Goal: Task Accomplishment & Management: Complete application form

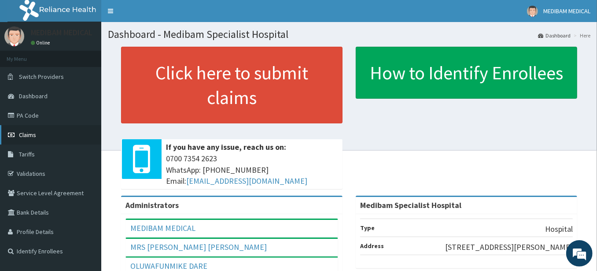
click at [32, 135] on span "Claims" at bounding box center [27, 135] width 17 height 8
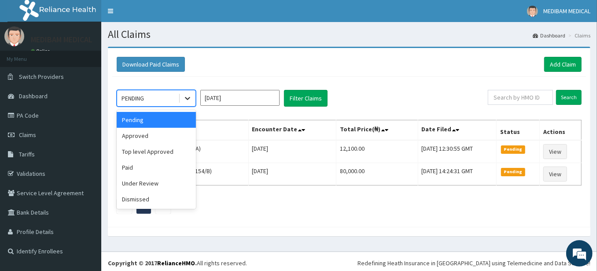
click at [186, 97] on icon at bounding box center [187, 98] width 5 height 3
click at [136, 136] on div "Approved" at bounding box center [156, 136] width 79 height 16
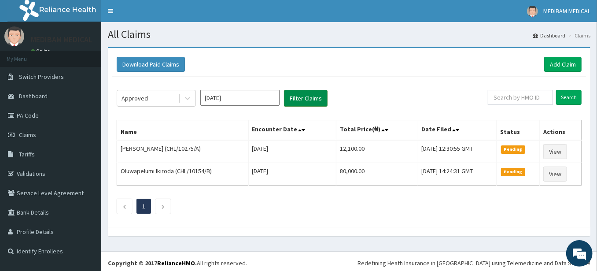
click at [288, 99] on button "Filter Claims" at bounding box center [306, 98] width 44 height 17
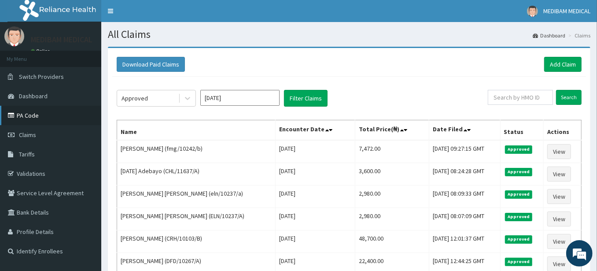
click at [29, 114] on link "PA Code" at bounding box center [50, 115] width 101 height 19
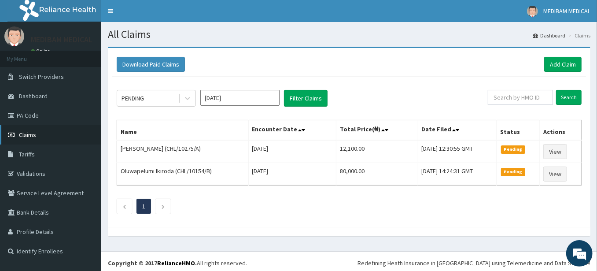
scroll to position [1, 0]
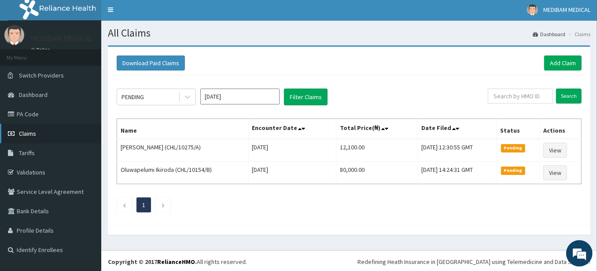
click at [29, 133] on span "Claims" at bounding box center [27, 133] width 17 height 8
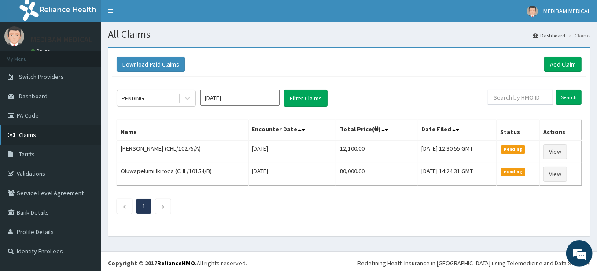
click at [31, 138] on span "Claims" at bounding box center [27, 135] width 17 height 8
click at [27, 135] on span "Claims" at bounding box center [27, 135] width 17 height 8
click at [559, 63] on link "Add Claim" at bounding box center [562, 64] width 37 height 15
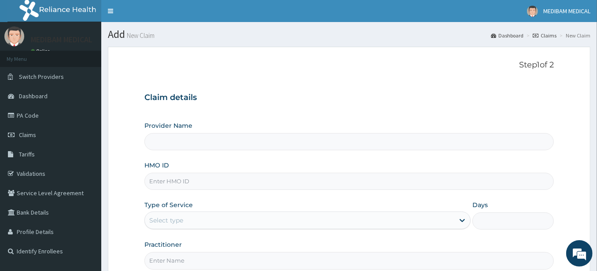
type input "Medibam Specialist Hospital"
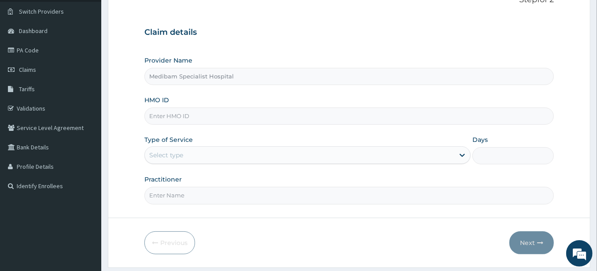
scroll to position [89, 0]
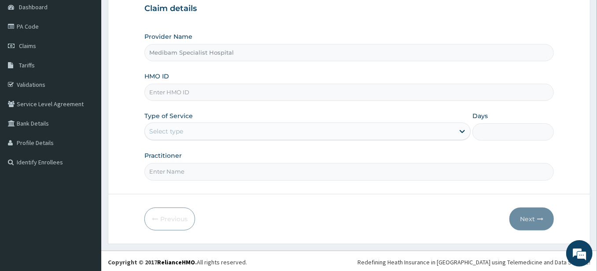
click at [196, 93] on input "HMO ID" at bounding box center [348, 92] width 409 height 17
type input "CRH/10103/B"
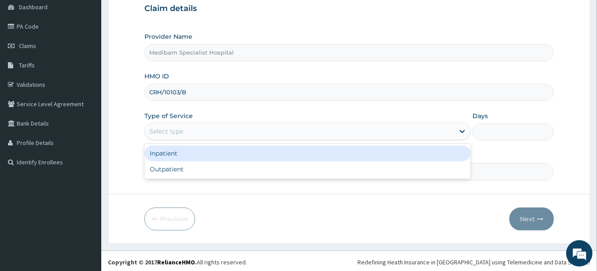
click at [227, 134] on div "Select type" at bounding box center [299, 131] width 309 height 14
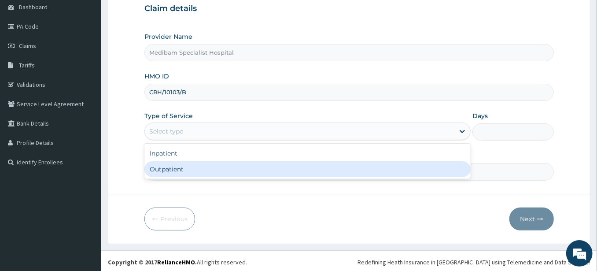
click at [161, 168] on div "Outpatient" at bounding box center [307, 169] width 326 height 16
type input "1"
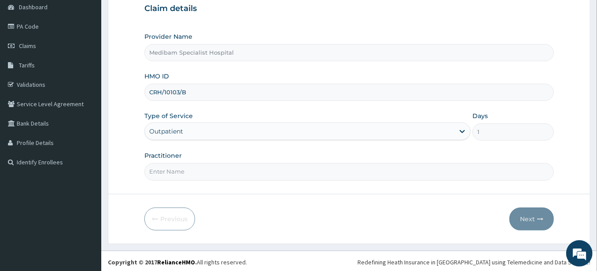
click at [437, 175] on input "Practitioner" at bounding box center [348, 171] width 409 height 17
type input "DR GLORY"
click at [524, 214] on button "Next" at bounding box center [531, 218] width 44 height 23
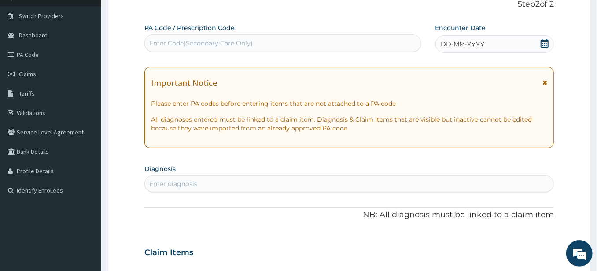
scroll to position [40, 0]
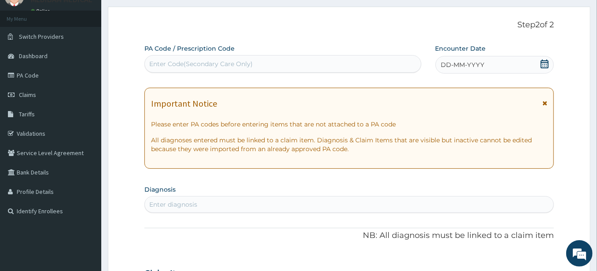
click at [328, 63] on div "Enter Code(Secondary Care Only)" at bounding box center [283, 64] width 276 height 14
type input "PA/E0AE8F"
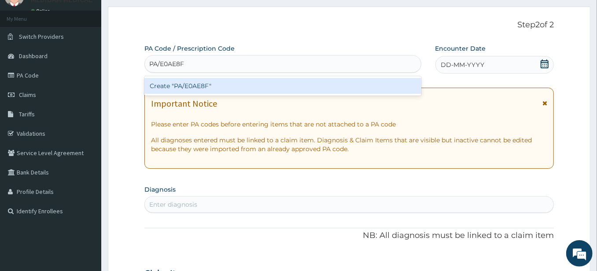
click at [188, 88] on div "Create "PA/E0AE8F"" at bounding box center [282, 86] width 277 height 16
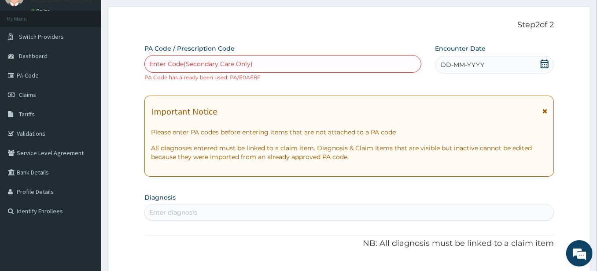
click at [181, 65] on div "Enter Code(Secondary Care Only)" at bounding box center [200, 63] width 103 height 9
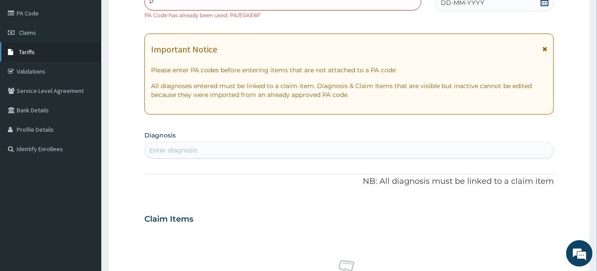
scroll to position [49, 0]
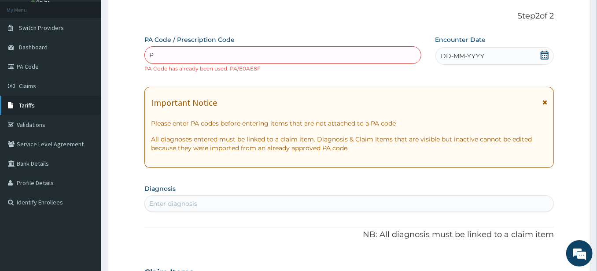
type input "P"
click at [32, 105] on span "Tariffs" at bounding box center [27, 105] width 16 height 8
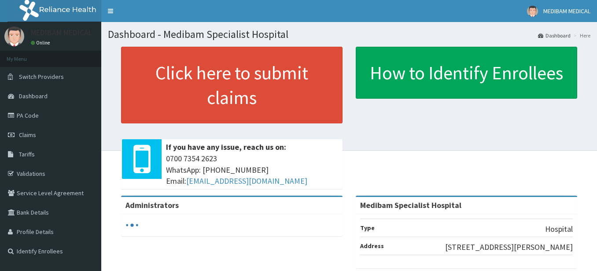
click at [29, 135] on span "Claims" at bounding box center [27, 135] width 17 height 8
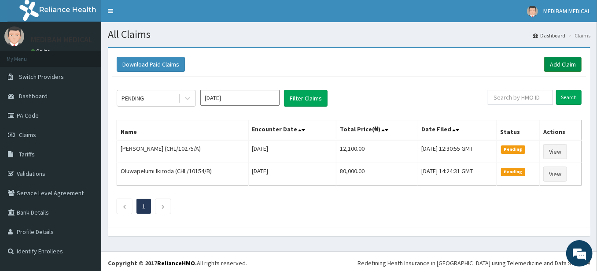
click at [565, 61] on link "Add Claim" at bounding box center [562, 64] width 37 height 15
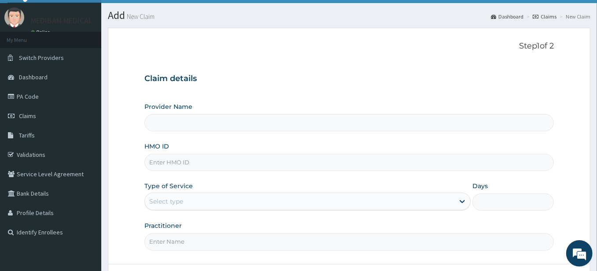
scroll to position [49, 0]
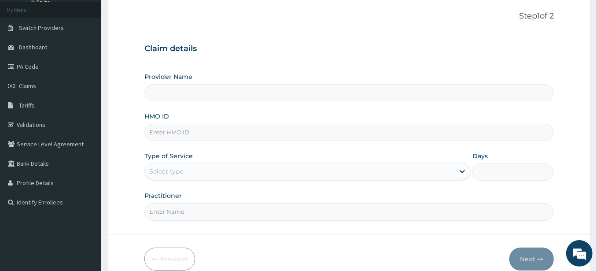
click at [171, 131] on input "HMO ID" at bounding box center [348, 132] width 409 height 17
type input "Medibam Specialist Hospital"
type input "CRH/10103/B"
click at [247, 170] on div "Select type" at bounding box center [299, 171] width 309 height 14
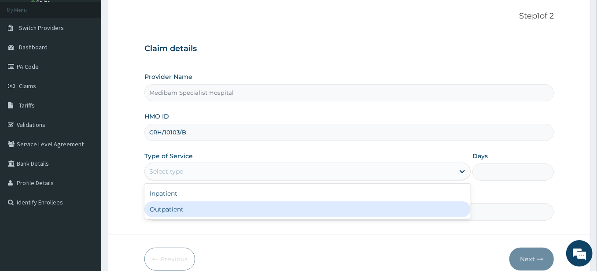
click at [235, 205] on div "Outpatient" at bounding box center [307, 209] width 326 height 16
type input "1"
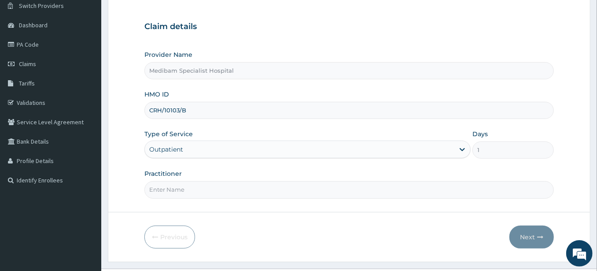
scroll to position [89, 0]
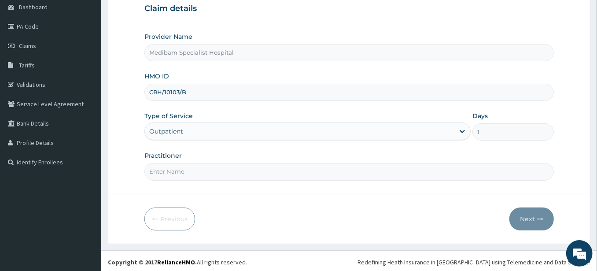
click at [215, 171] on input "Practitioner" at bounding box center [348, 171] width 409 height 17
type input "DR GLORY"
click at [532, 218] on button "Next" at bounding box center [531, 218] width 44 height 23
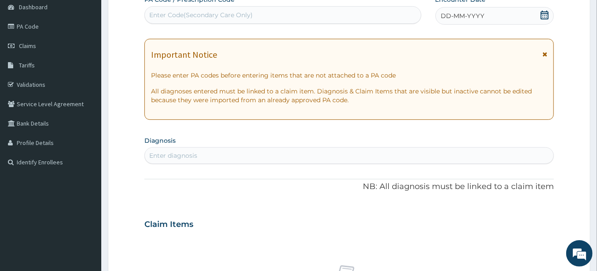
click at [198, 12] on div "Enter Code(Secondary Care Only)" at bounding box center [200, 15] width 103 height 9
type input "PA/E0AE8F"
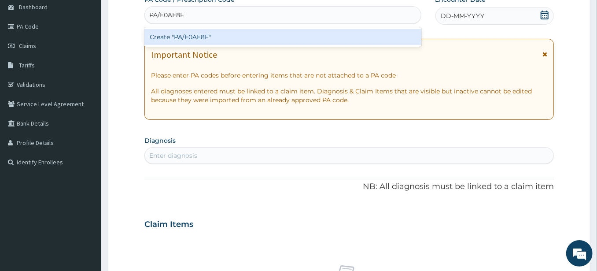
click at [187, 38] on div "Create "PA/E0AE8F"" at bounding box center [282, 37] width 277 height 16
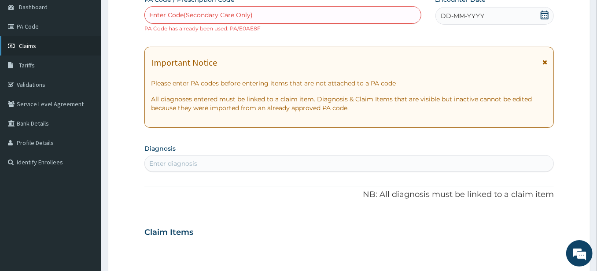
click at [21, 45] on span "Claims" at bounding box center [27, 46] width 17 height 8
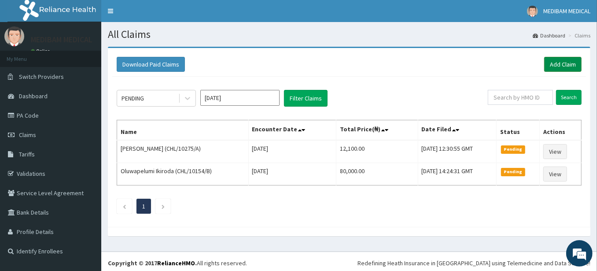
click at [560, 65] on link "Add Claim" at bounding box center [562, 64] width 37 height 15
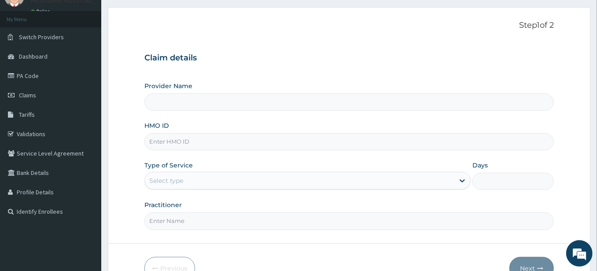
scroll to position [49, 0]
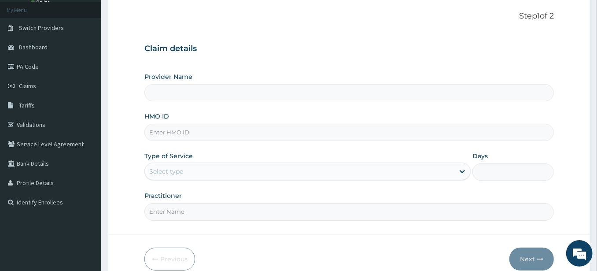
click at [179, 135] on input "HMO ID" at bounding box center [348, 132] width 409 height 17
type input "Medibam Specialist Hospital"
type input "CRH/10103/B"
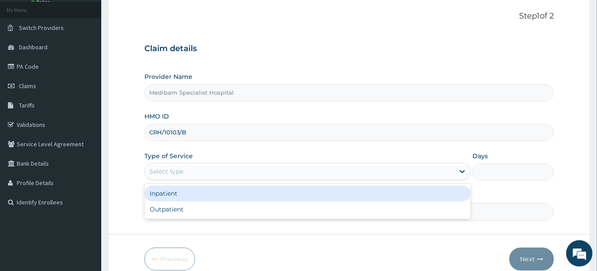
click at [206, 172] on div "Select type" at bounding box center [299, 171] width 309 height 14
click at [172, 195] on div "Inpatient" at bounding box center [307, 193] width 326 height 16
click at [172, 195] on label "Practitioner" at bounding box center [162, 195] width 37 height 9
click at [172, 203] on input "Practitioner" at bounding box center [348, 211] width 409 height 17
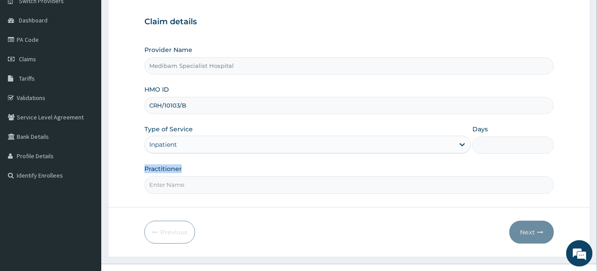
scroll to position [89, 0]
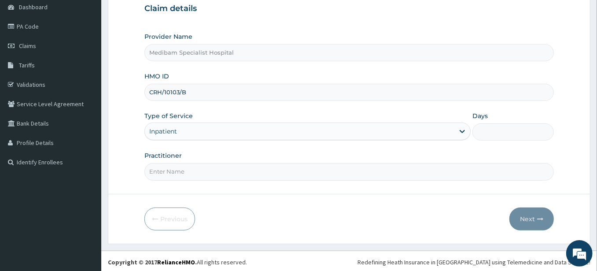
click at [194, 169] on input "Practitioner" at bounding box center [348, 171] width 409 height 17
type input "DR GLORY"
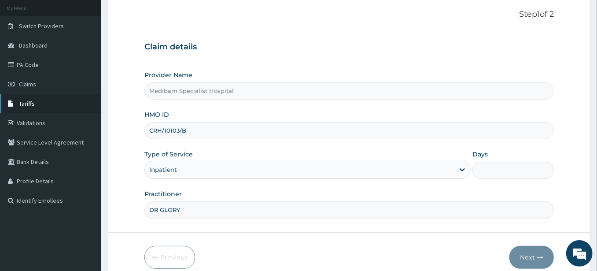
scroll to position [0, 0]
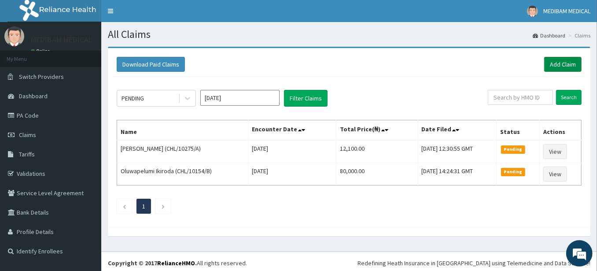
click at [556, 62] on link "Add Claim" at bounding box center [562, 64] width 37 height 15
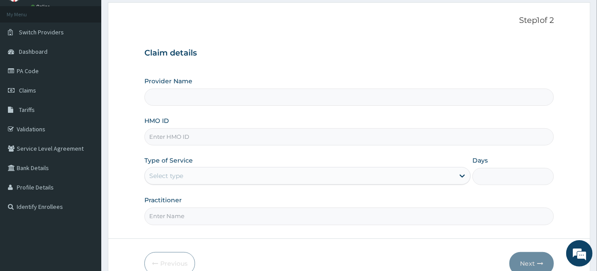
scroll to position [49, 0]
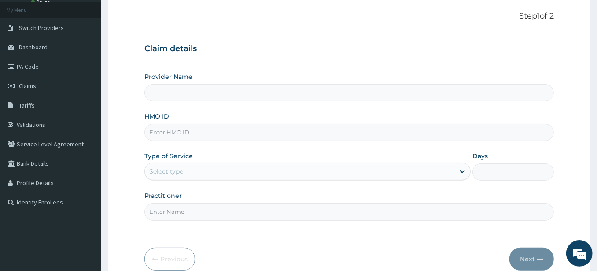
click at [183, 133] on input "HMO ID" at bounding box center [348, 132] width 409 height 17
type input "C"
type input "Medibam Specialist Hospital"
type input "CRH/10103/B"
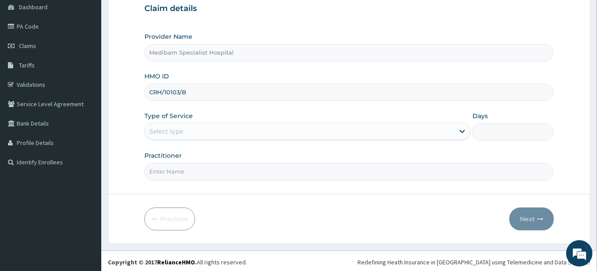
scroll to position [0, 0]
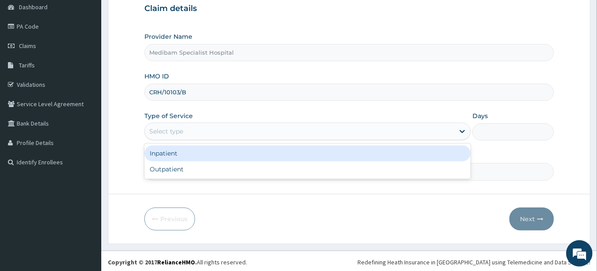
click at [186, 129] on div "Select type" at bounding box center [299, 131] width 309 height 14
click at [172, 153] on div "Inpatient" at bounding box center [307, 153] width 326 height 16
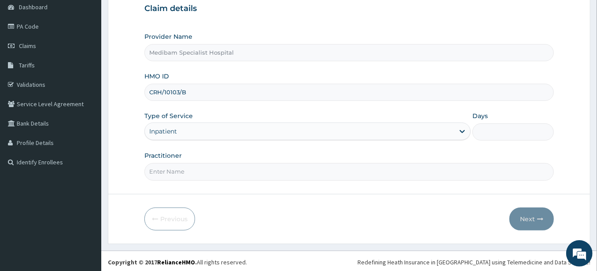
click at [187, 172] on input "Practitioner" at bounding box center [348, 171] width 409 height 17
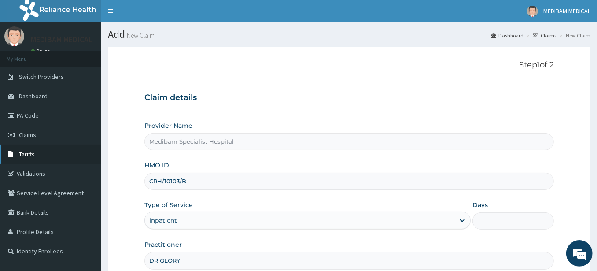
type input "DR GLORY"
click at [29, 158] on link "Tariffs" at bounding box center [50, 153] width 101 height 19
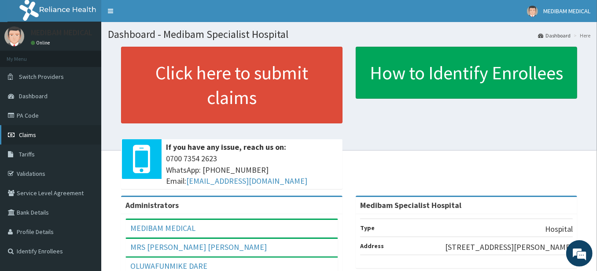
click at [31, 134] on span "Claims" at bounding box center [27, 135] width 17 height 8
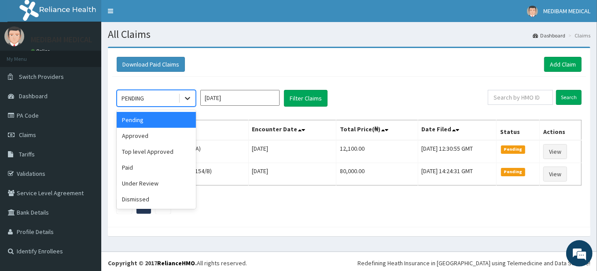
click at [186, 101] on icon at bounding box center [187, 98] width 9 height 9
drag, startPoint x: 173, startPoint y: 140, endPoint x: 202, endPoint y: 112, distance: 40.1
click at [174, 138] on div "Approved" at bounding box center [156, 136] width 79 height 16
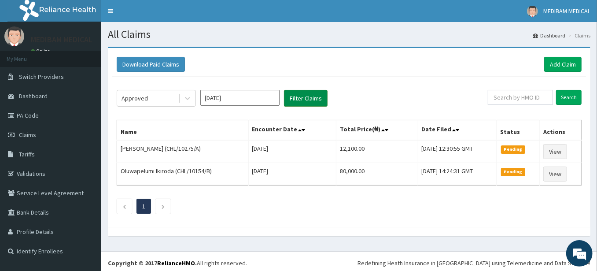
click at [298, 101] on button "Filter Claims" at bounding box center [306, 98] width 44 height 17
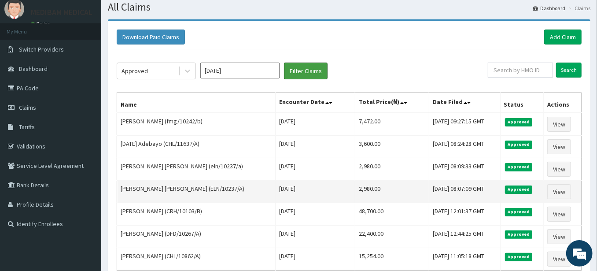
scroll to position [49, 0]
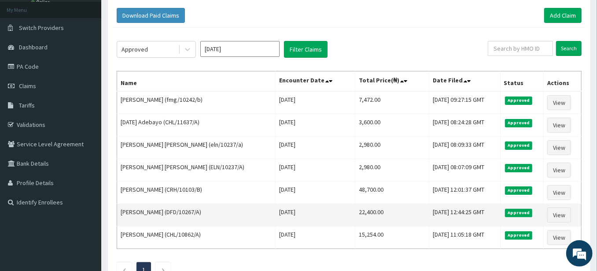
click at [440, 204] on td "[DATE] 12:44:25 GMT" at bounding box center [464, 215] width 71 height 22
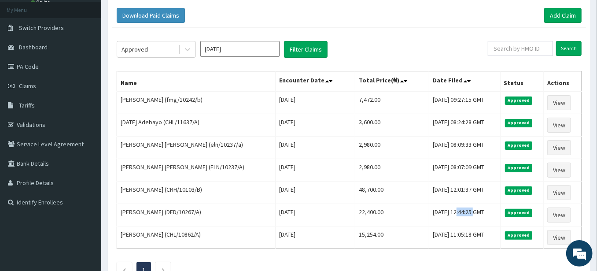
scroll to position [0, 0]
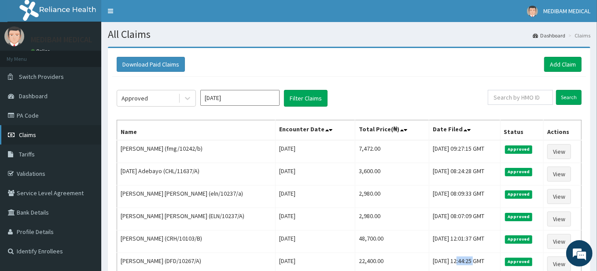
click at [28, 135] on span "Claims" at bounding box center [27, 135] width 17 height 8
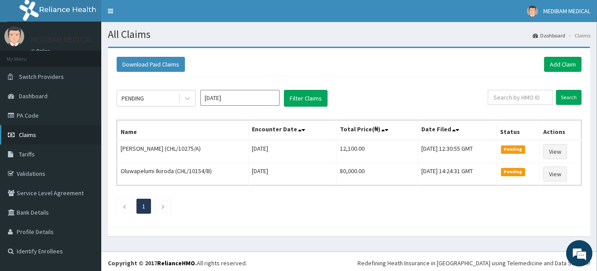
click at [35, 135] on span "Claims" at bounding box center [27, 135] width 17 height 8
click at [186, 99] on icon at bounding box center [187, 98] width 9 height 9
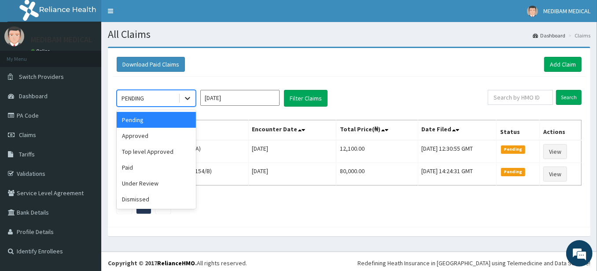
click at [184, 99] on icon at bounding box center [187, 98] width 9 height 9
click at [183, 99] on icon at bounding box center [187, 98] width 9 height 9
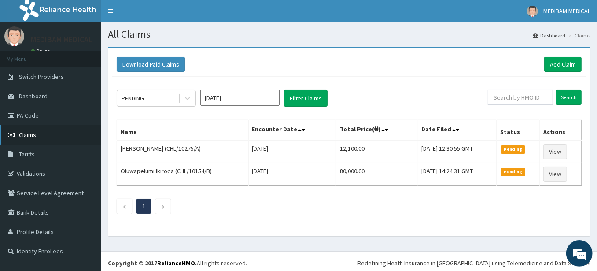
click at [22, 132] on span "Claims" at bounding box center [27, 135] width 17 height 8
click at [571, 63] on link "Add Claim" at bounding box center [562, 64] width 37 height 15
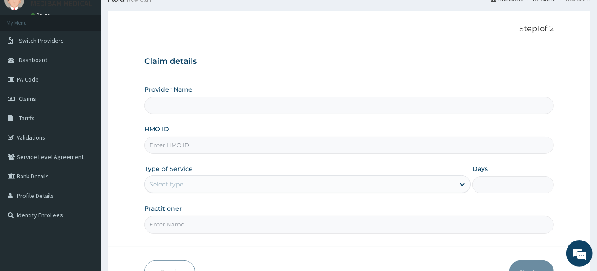
scroll to position [49, 0]
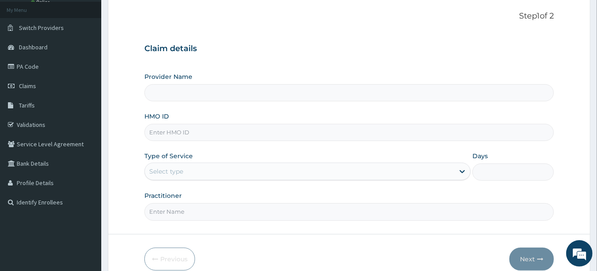
click at [177, 136] on input "HMO ID" at bounding box center [348, 132] width 409 height 17
type input "Medibam Specialist Hospital"
type input "CRH/10103/B"
click at [187, 169] on div "Select type" at bounding box center [299, 171] width 309 height 14
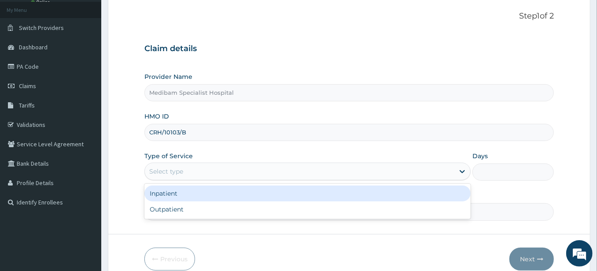
click at [173, 194] on div "Inpatient" at bounding box center [307, 193] width 326 height 16
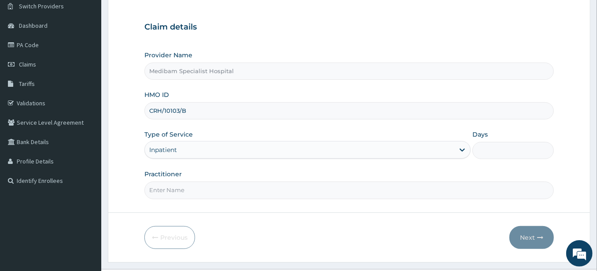
scroll to position [89, 0]
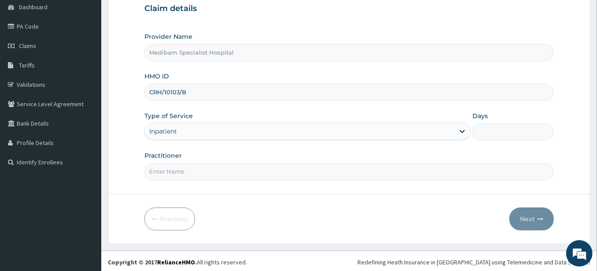
click at [185, 172] on input "Practitioner" at bounding box center [348, 171] width 409 height 17
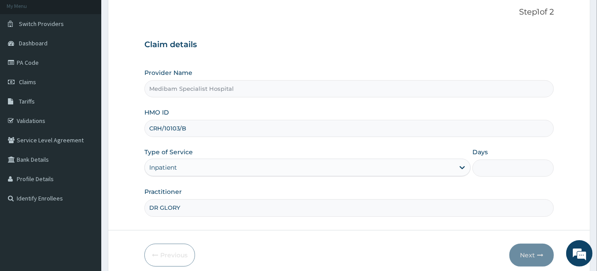
scroll to position [40, 0]
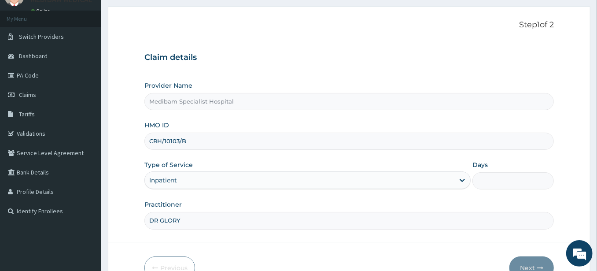
type input "DR GLORY"
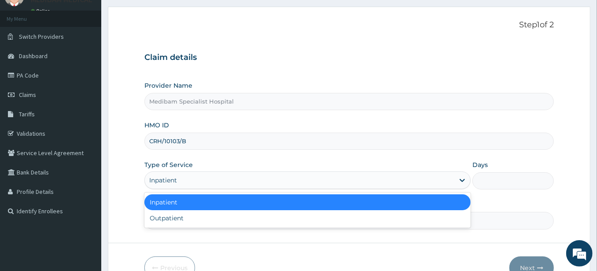
click at [189, 176] on div "Inpatient" at bounding box center [299, 180] width 309 height 14
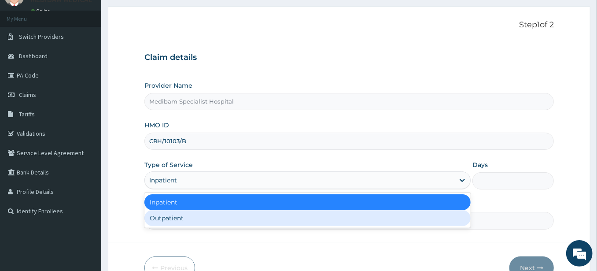
click at [183, 216] on div "Outpatient" at bounding box center [307, 218] width 326 height 16
type input "1"
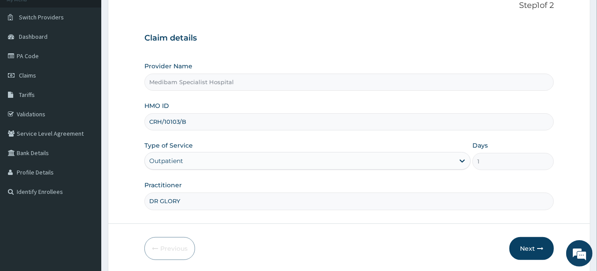
scroll to position [89, 0]
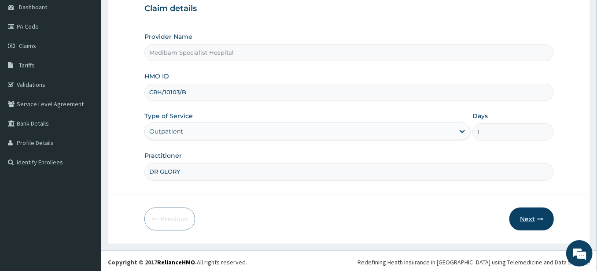
click at [528, 216] on button "Next" at bounding box center [531, 218] width 44 height 23
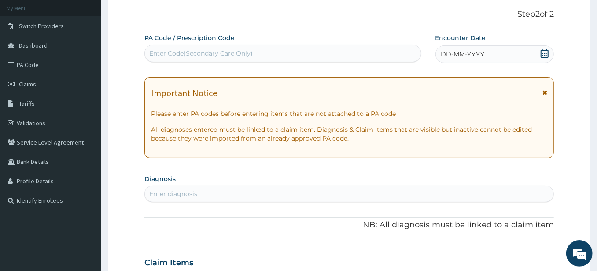
scroll to position [0, 0]
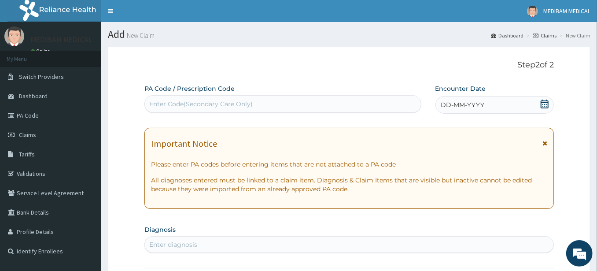
click at [207, 102] on div "Enter Code(Secondary Care Only)" at bounding box center [200, 103] width 103 height 9
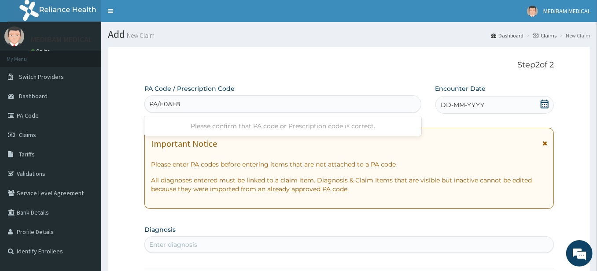
type input "PA/E0AE8F"
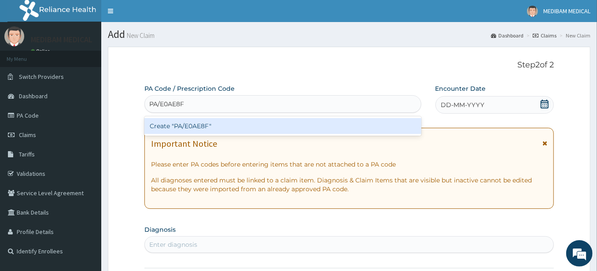
click at [200, 130] on div "Create "PA/E0AE8F"" at bounding box center [282, 126] width 277 height 16
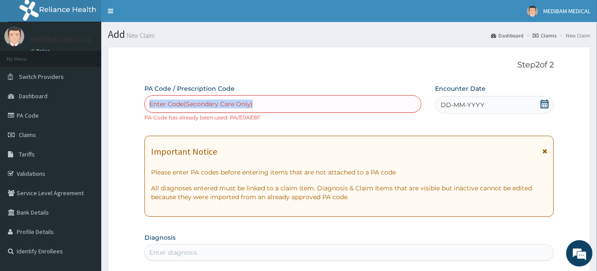
drag, startPoint x: 277, startPoint y: 120, endPoint x: 247, endPoint y: 78, distance: 51.4
click at [29, 136] on span "Claims" at bounding box center [27, 135] width 17 height 8
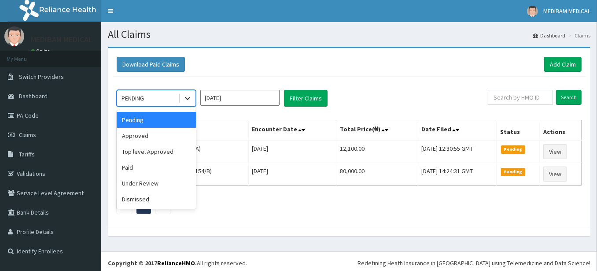
click at [188, 99] on icon at bounding box center [187, 98] width 5 height 3
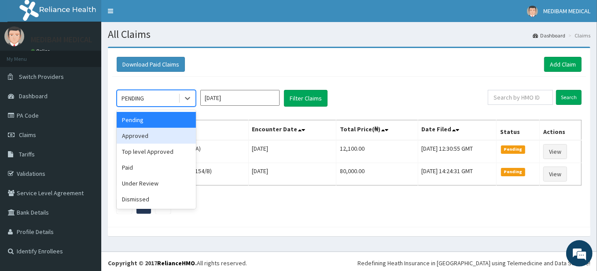
click at [136, 137] on div "Approved" at bounding box center [156, 136] width 79 height 16
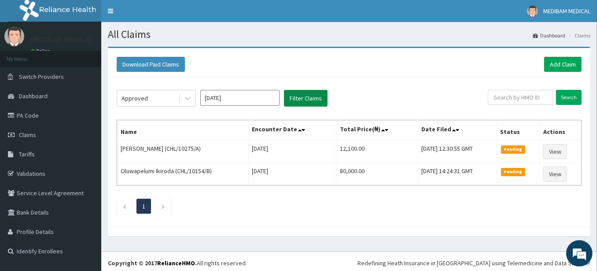
click at [295, 101] on button "Filter Claims" at bounding box center [306, 98] width 44 height 17
